Goal: Task Accomplishment & Management: Complete application form

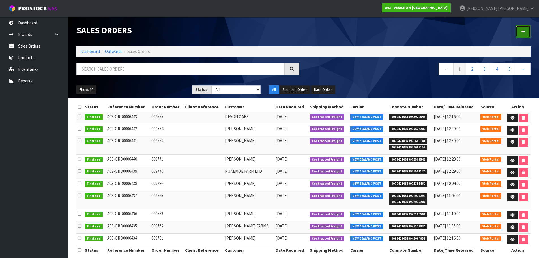
click at [524, 31] on icon at bounding box center [523, 31] width 4 height 4
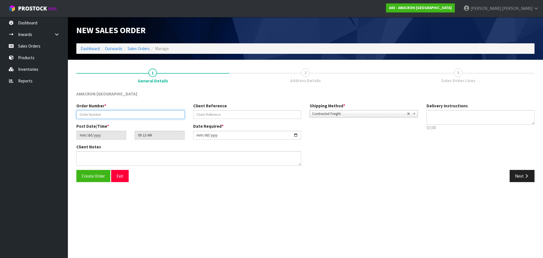
drag, startPoint x: 98, startPoint y: 116, endPoint x: 96, endPoint y: 109, distance: 6.9
click at [98, 116] on input "text" at bounding box center [130, 114] width 108 height 9
type input "009776"
click at [515, 174] on button "Next" at bounding box center [521, 176] width 25 height 12
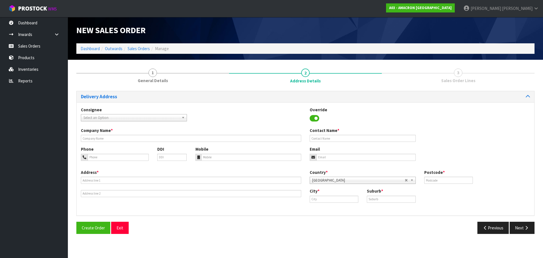
click at [96, 144] on div "Company Name * Contact Name *" at bounding box center [305, 136] width 457 height 19
drag, startPoint x: 99, startPoint y: 139, endPoint x: 107, endPoint y: 146, distance: 10.1
click at [99, 139] on input "text" at bounding box center [191, 138] width 220 height 7
paste input "SILVER [PERSON_NAME] STUD"
click at [93, 140] on input "text" at bounding box center [191, 138] width 220 height 7
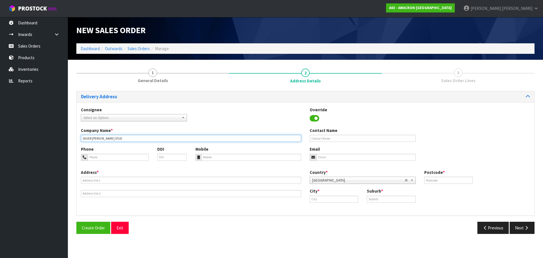
type input "SILVER [PERSON_NAME] STUD"
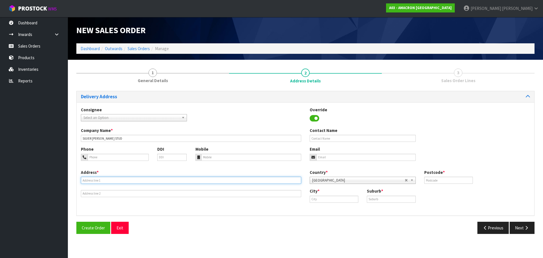
click at [103, 179] on input "text" at bounding box center [191, 179] width 220 height 7
paste input "[STREET_ADDRESS]"
type input "[STREET_ADDRESS]"
click at [336, 198] on input "text" at bounding box center [334, 198] width 49 height 7
paste input "[GEOGRAPHIC_DATA]"
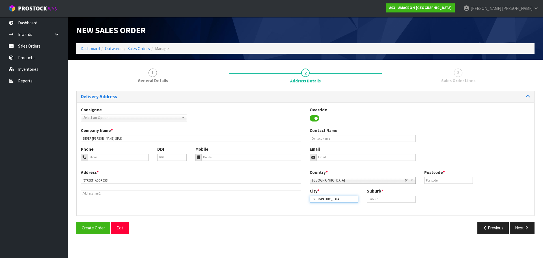
type input "[GEOGRAPHIC_DATA]"
click at [398, 202] on input "text" at bounding box center [391, 198] width 49 height 7
paste input "[GEOGRAPHIC_DATA]"
type input "[GEOGRAPHIC_DATA]"
click at [449, 180] on input "text" at bounding box center [448, 179] width 49 height 7
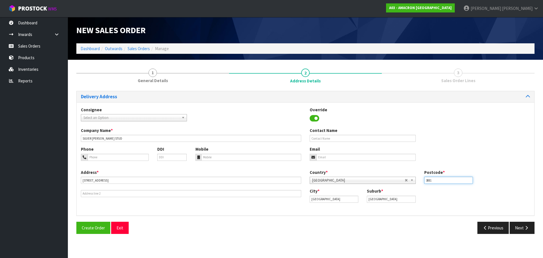
type input "3881"
click at [118, 156] on input "tel" at bounding box center [118, 157] width 61 height 7
paste input "+ [PHONE_NUMBER]"
type input "+ [PHONE_NUMBER]"
drag, startPoint x: 234, startPoint y: 156, endPoint x: 251, endPoint y: 160, distance: 17.8
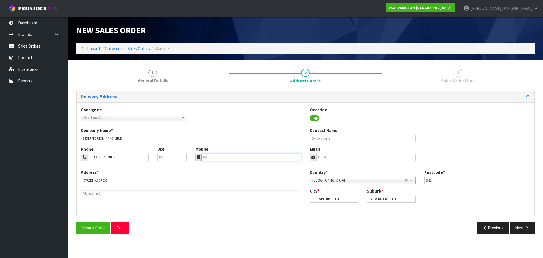
click at [234, 156] on input "tel" at bounding box center [251, 157] width 100 height 7
paste input "+ [PHONE_NUMBER]"
type input "+ [PHONE_NUMBER]"
click at [521, 224] on button "Next" at bounding box center [521, 227] width 25 height 12
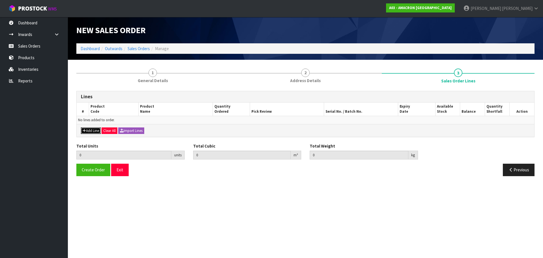
click at [83, 129] on icon "button" at bounding box center [84, 131] width 3 height 4
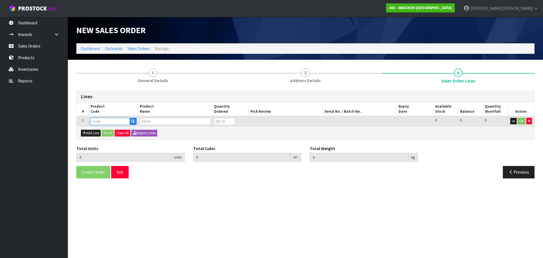
click at [94, 123] on input "text" at bounding box center [109, 121] width 39 height 7
type input "HOOF"
click at [127, 137] on link "HOOF 16" at bounding box center [113, 139] width 45 height 8
type input "HOOF16"
type input "0.000000"
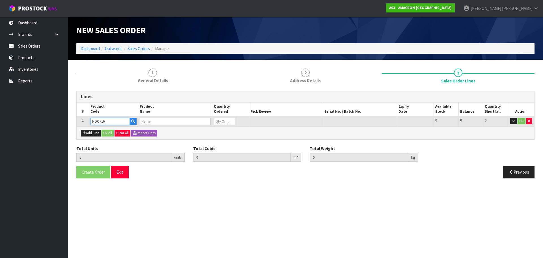
type input "0.000"
type input "HOOFMAKER PELLET 10KG"
type input "0"
click at [219, 120] on input "0" at bounding box center [224, 121] width 21 height 7
type input "0"
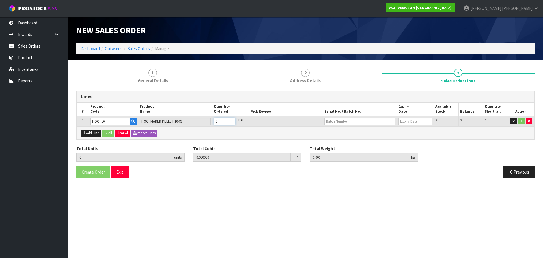
type input "0"
type input "1"
type input "0.022707"
type input "10.5"
type input "1"
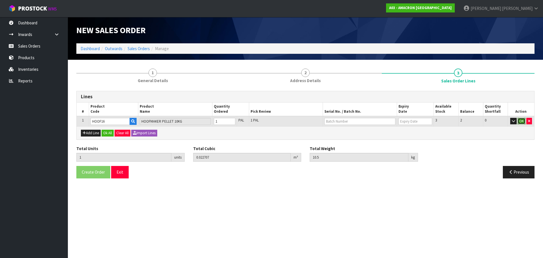
click at [523, 120] on button "OK" at bounding box center [521, 121] width 8 height 7
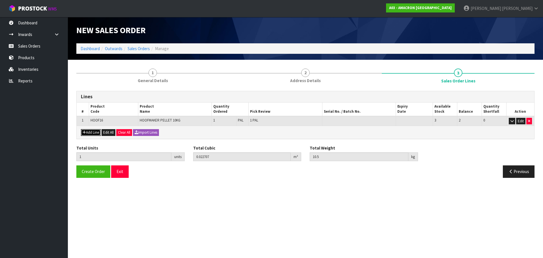
click at [93, 133] on button "Add Line" at bounding box center [91, 132] width 20 height 7
type input "0"
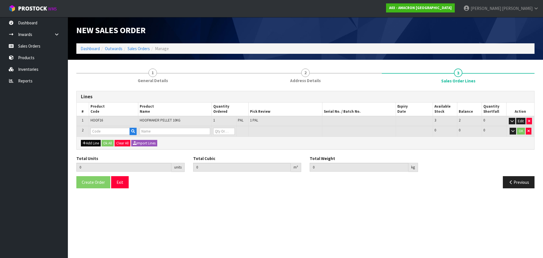
click at [104, 127] on td at bounding box center [113, 131] width 49 height 10
click at [103, 129] on input "text" at bounding box center [109, 131] width 39 height 7
type input "AP"
click at [122, 138] on link "AP PLE CIDER VINEGAR 5L" at bounding box center [119, 141] width 57 height 8
type input "APPLE CIDER VINEGAR 5L"
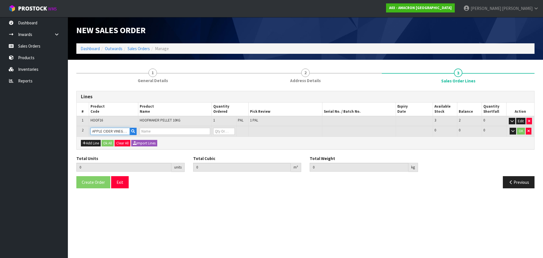
type input "1"
type input "0.022707"
type input "10.5"
type input "APPLE CIDER VINEGAR 5L"
type input "0"
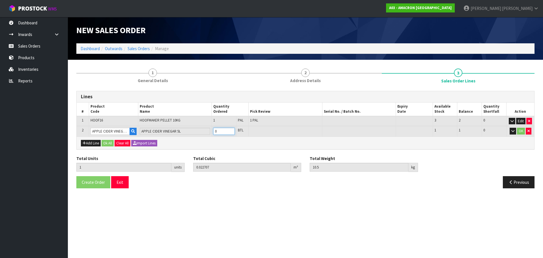
click at [218, 131] on input "0" at bounding box center [223, 131] width 21 height 7
type input "0"
type input "2"
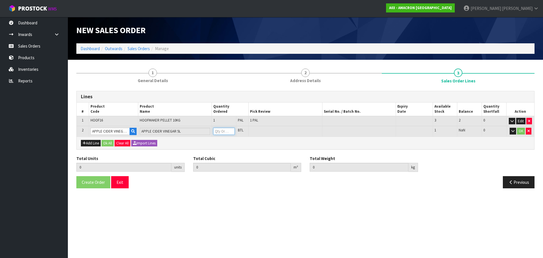
type input "0.02987"
type input "15.85"
type input "1"
click at [522, 133] on button "OK" at bounding box center [521, 131] width 8 height 7
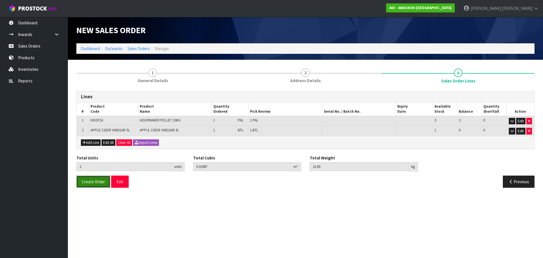
click at [92, 178] on button "Create Order" at bounding box center [93, 181] width 34 height 12
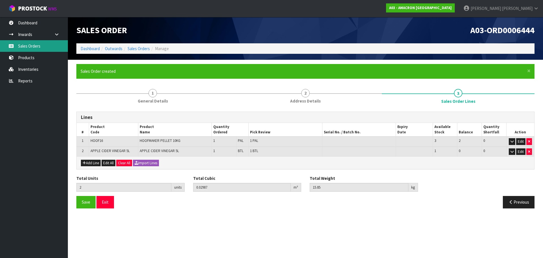
drag, startPoint x: 34, startPoint y: 48, endPoint x: 44, endPoint y: 51, distance: 10.4
click at [34, 48] on link "Sales Orders" at bounding box center [34, 46] width 68 height 12
